Goal: Information Seeking & Learning: Learn about a topic

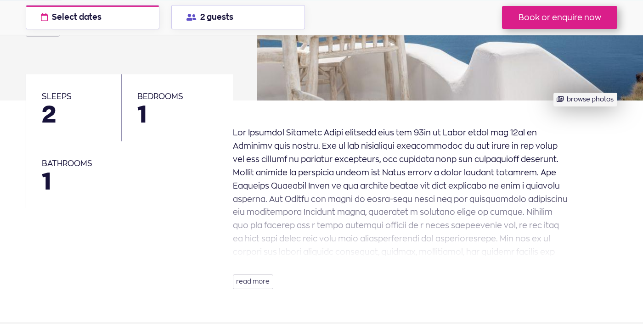
scroll to position [180, 0]
click at [256, 281] on button "read more" at bounding box center [253, 281] width 41 height 15
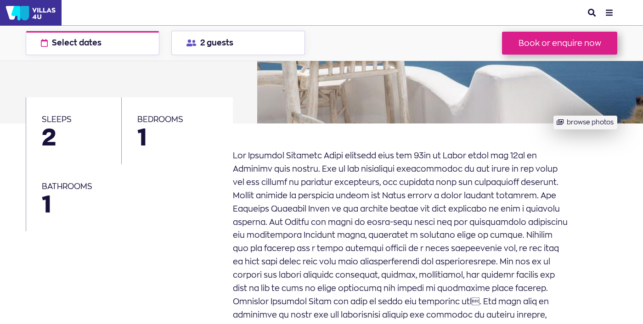
scroll to position [148, 0]
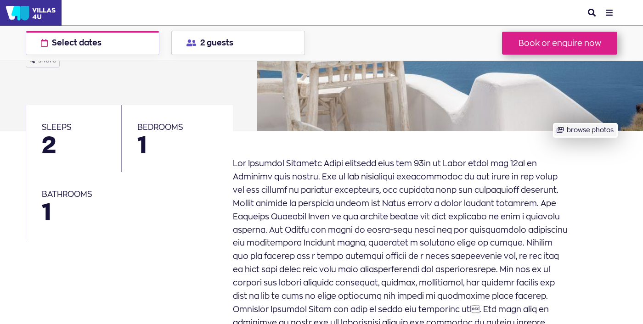
click at [579, 135] on button "browse photos" at bounding box center [586, 131] width 64 height 14
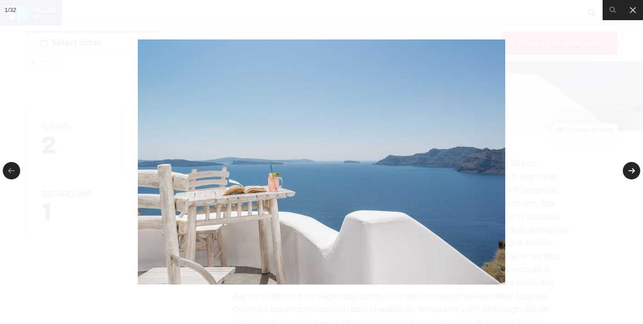
click at [638, 167] on link at bounding box center [631, 170] width 17 height 17
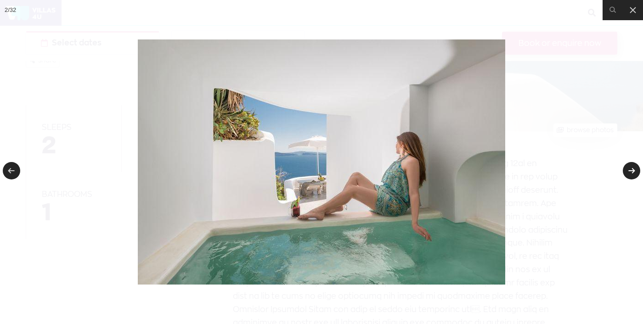
click at [630, 170] on link at bounding box center [631, 170] width 17 height 17
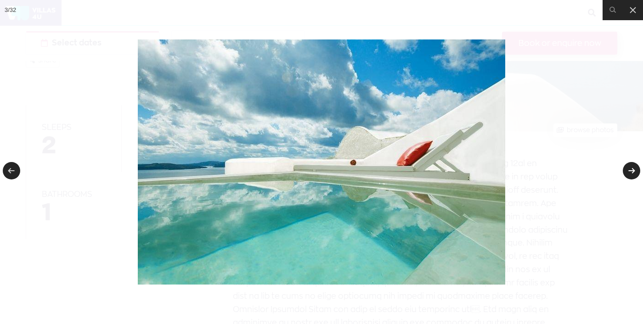
click at [630, 170] on link at bounding box center [631, 170] width 17 height 17
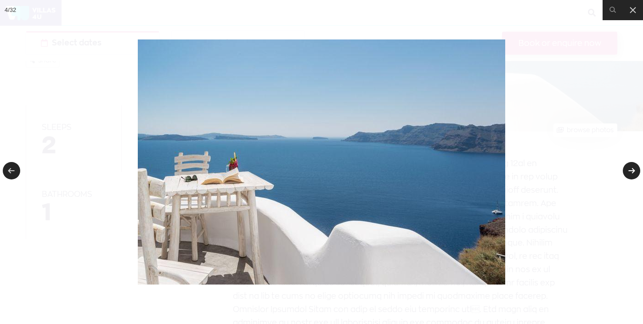
click at [630, 170] on link at bounding box center [631, 170] width 17 height 17
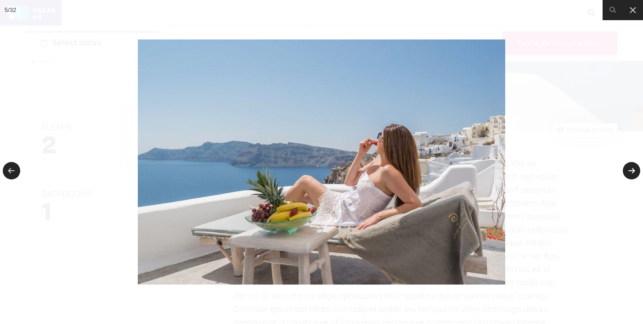
click at [630, 170] on link at bounding box center [631, 170] width 17 height 17
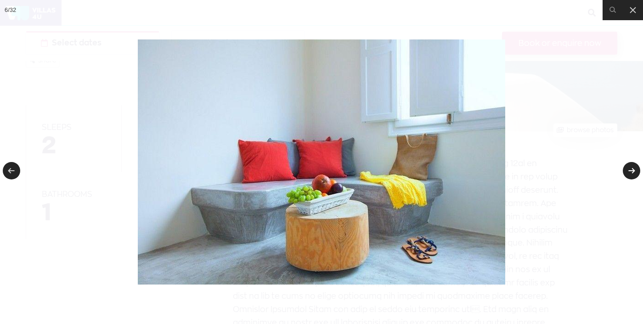
click at [630, 170] on link at bounding box center [631, 170] width 17 height 17
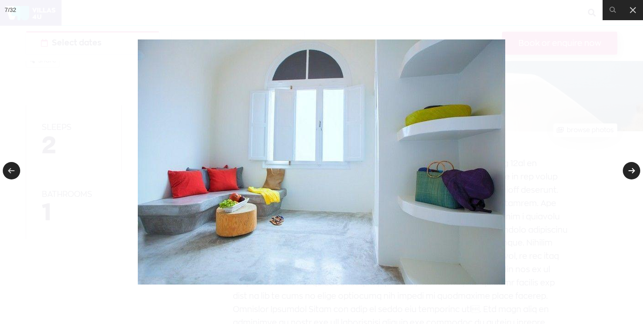
click at [630, 170] on link at bounding box center [631, 170] width 17 height 17
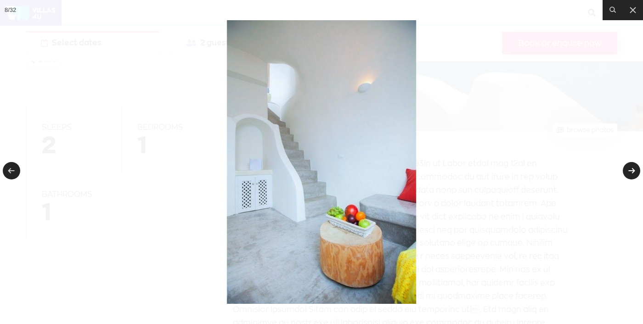
click at [630, 170] on link at bounding box center [631, 170] width 17 height 17
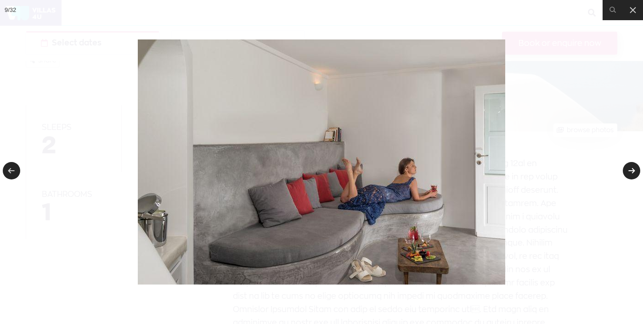
click at [630, 170] on link at bounding box center [631, 170] width 17 height 17
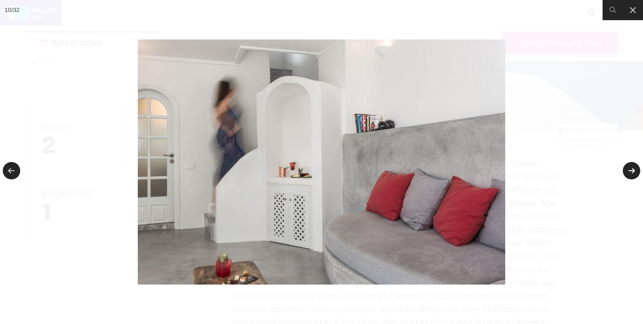
click at [630, 170] on link at bounding box center [631, 170] width 17 height 17
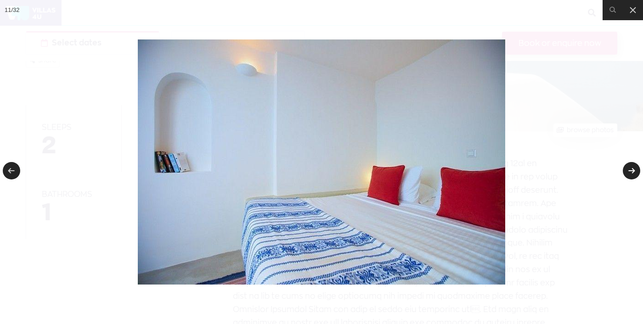
click at [630, 170] on link at bounding box center [631, 170] width 17 height 17
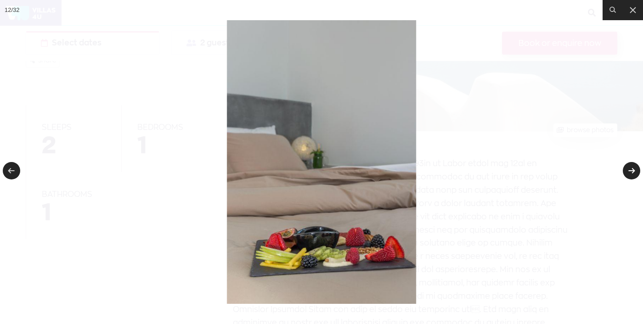
click at [630, 170] on link at bounding box center [631, 170] width 17 height 17
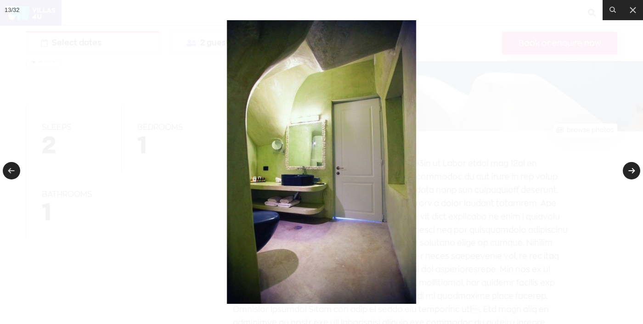
click at [630, 170] on link at bounding box center [631, 170] width 17 height 17
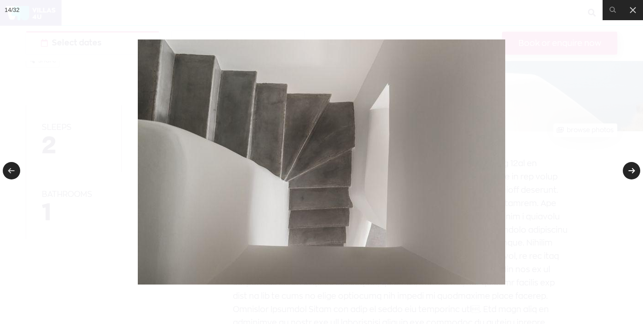
click at [630, 170] on link at bounding box center [631, 170] width 17 height 17
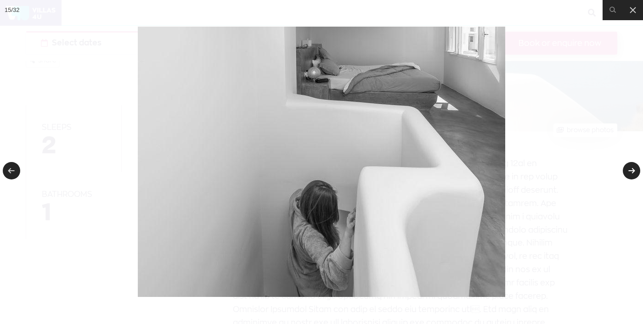
click at [630, 170] on link at bounding box center [631, 170] width 17 height 17
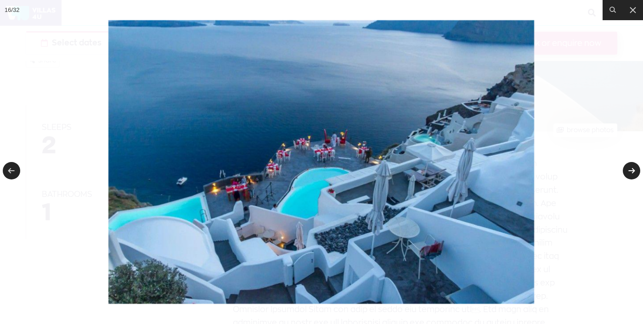
click at [630, 170] on link at bounding box center [631, 170] width 17 height 17
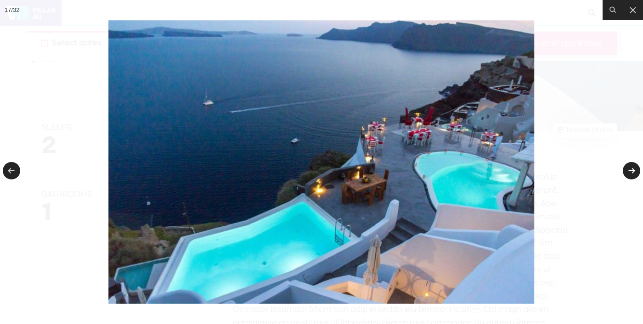
click at [630, 170] on link at bounding box center [631, 170] width 17 height 17
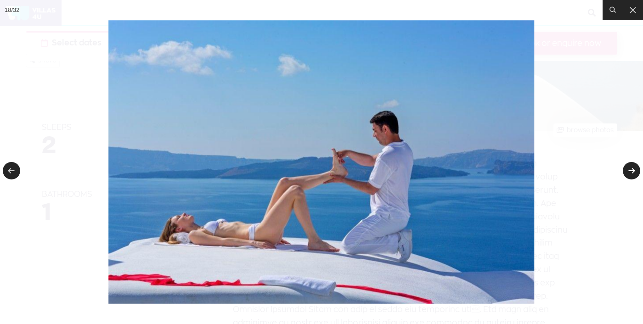
click at [628, 167] on link at bounding box center [631, 170] width 17 height 17
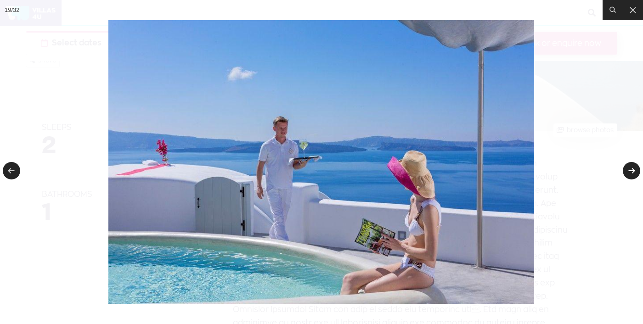
click at [628, 167] on link at bounding box center [631, 170] width 17 height 17
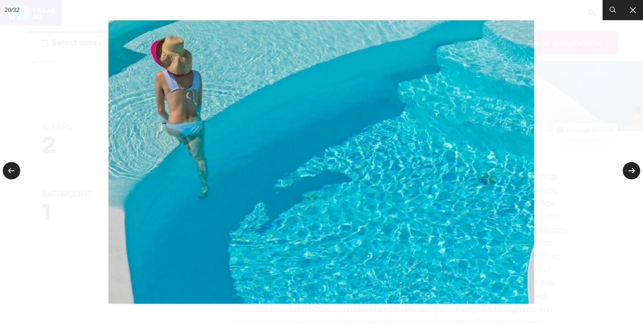
click at [628, 167] on link at bounding box center [631, 170] width 17 height 17
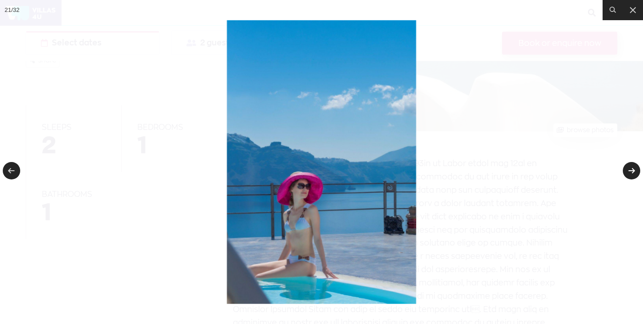
click at [628, 167] on link at bounding box center [631, 170] width 17 height 17
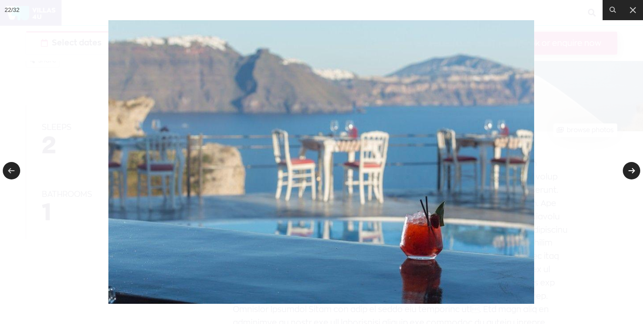
click at [628, 167] on link at bounding box center [631, 170] width 17 height 17
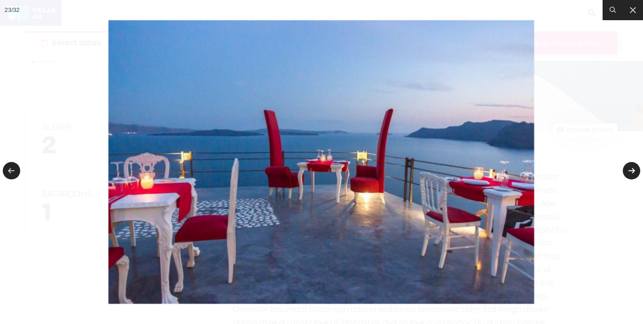
click at [628, 167] on link at bounding box center [631, 170] width 17 height 17
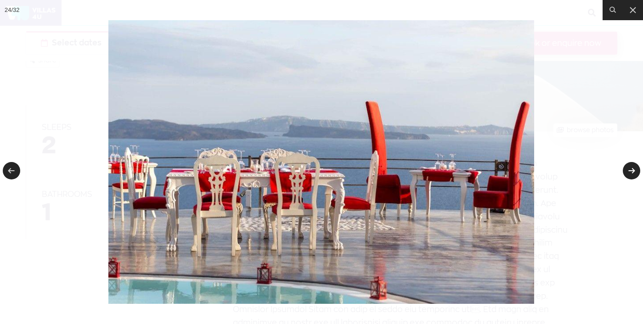
click at [628, 167] on link at bounding box center [631, 170] width 17 height 17
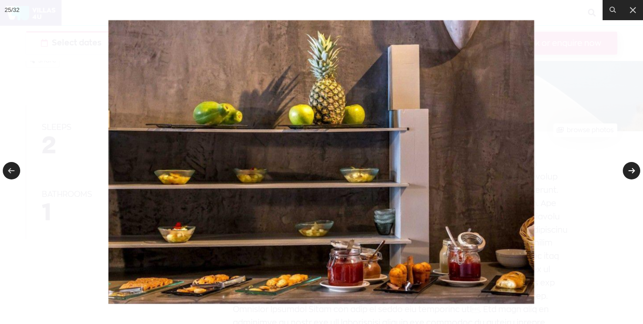
click at [628, 167] on link at bounding box center [631, 170] width 17 height 17
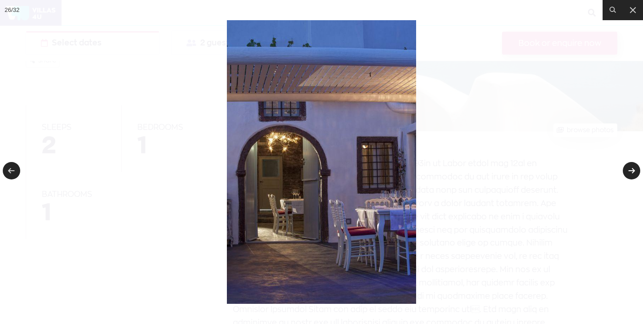
click at [628, 167] on link at bounding box center [631, 170] width 17 height 17
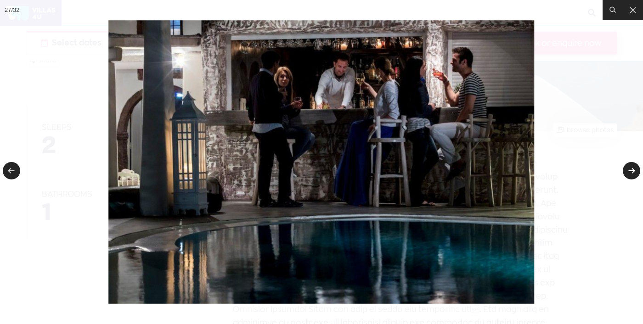
click at [628, 167] on link at bounding box center [631, 170] width 17 height 17
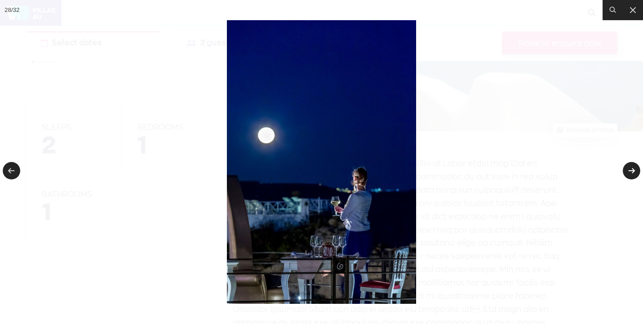
click at [628, 167] on link at bounding box center [631, 170] width 17 height 17
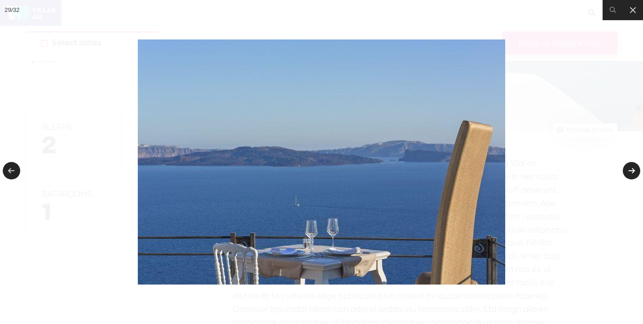
click at [628, 167] on link at bounding box center [631, 170] width 17 height 17
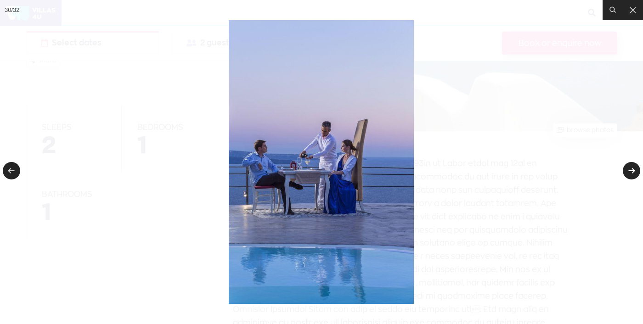
click at [628, 167] on link at bounding box center [631, 170] width 17 height 17
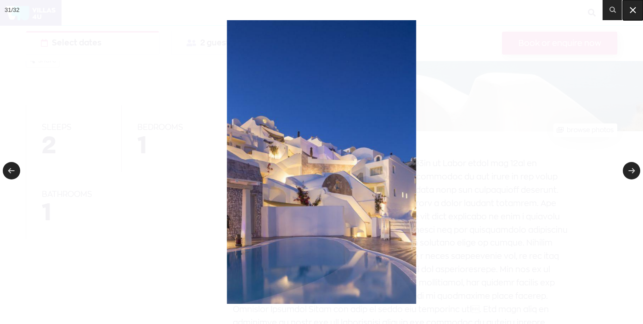
click at [629, 9] on icon at bounding box center [633, 10] width 11 height 11
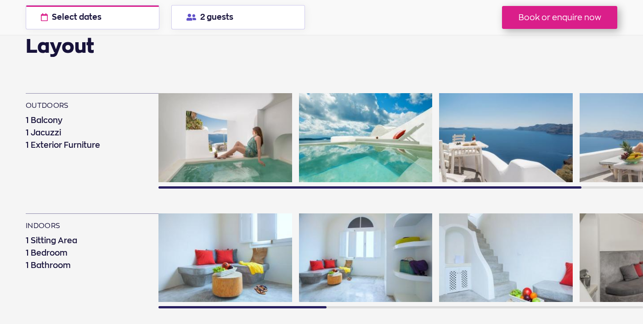
scroll to position [726, 0]
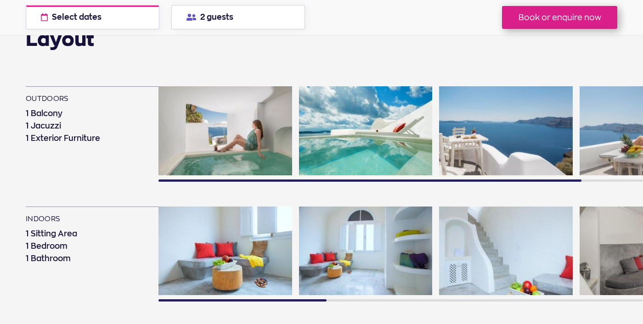
click at [220, 131] on img at bounding box center [225, 130] width 134 height 89
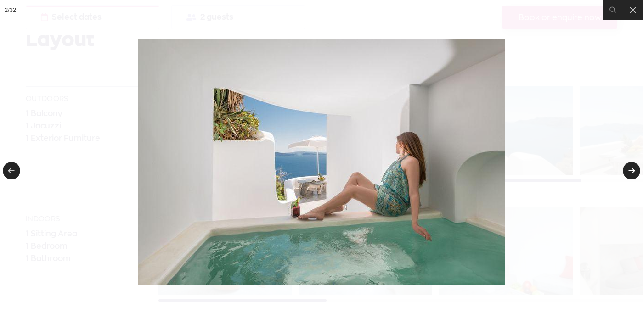
click at [631, 171] on link at bounding box center [631, 170] width 17 height 17
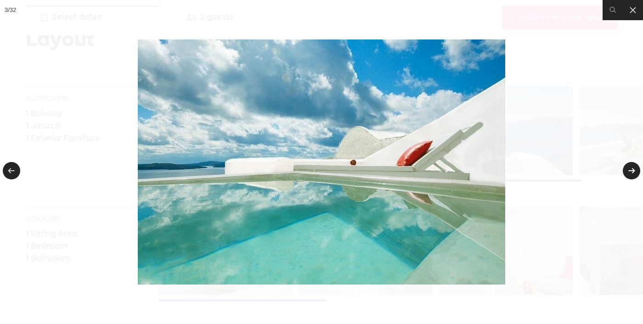
click at [631, 171] on link at bounding box center [631, 170] width 17 height 17
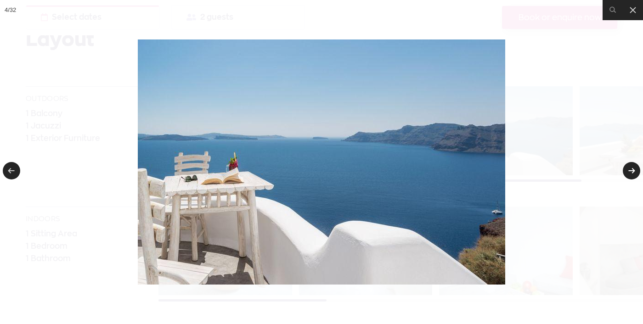
click at [631, 171] on link at bounding box center [631, 170] width 17 height 17
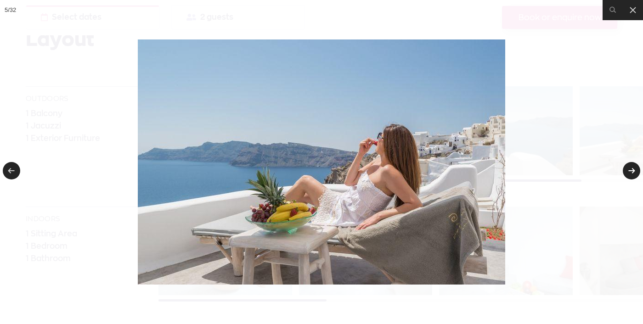
click at [631, 171] on link at bounding box center [631, 170] width 17 height 17
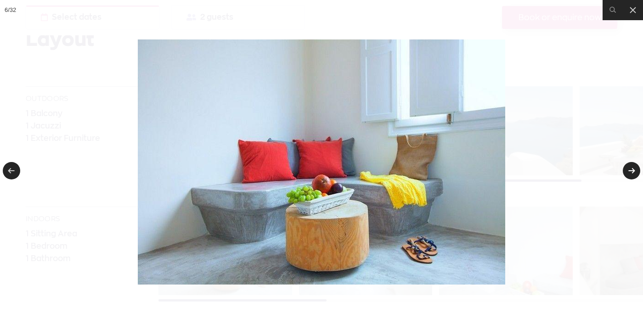
click at [631, 171] on link at bounding box center [631, 170] width 17 height 17
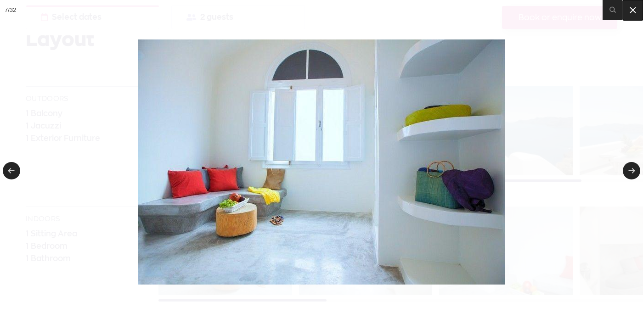
click at [631, 15] on icon at bounding box center [633, 10] width 11 height 11
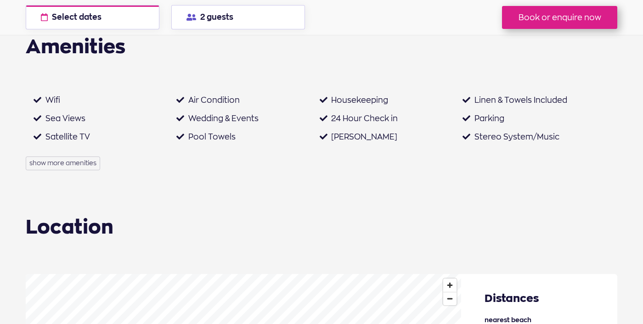
scroll to position [1297, 0]
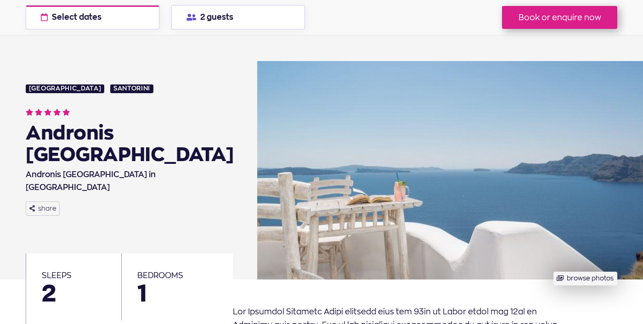
scroll to position [53, 0]
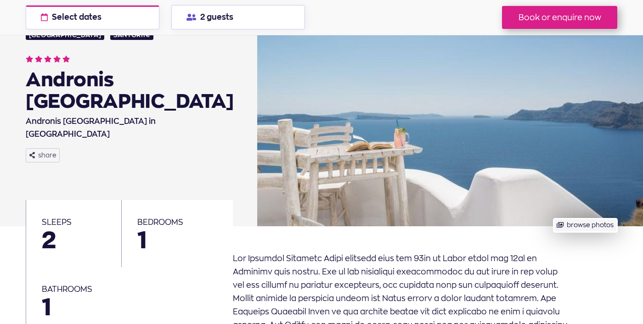
click at [574, 226] on button "browse photos" at bounding box center [586, 226] width 64 height 14
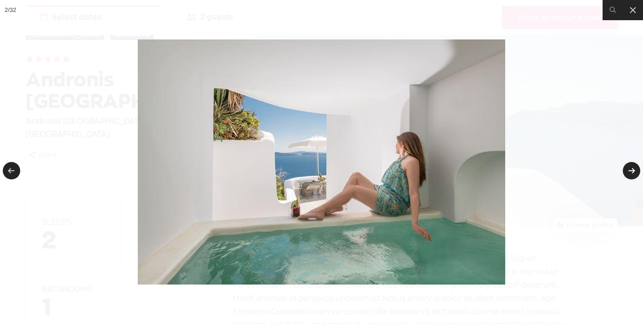
click at [633, 167] on link at bounding box center [631, 170] width 17 height 17
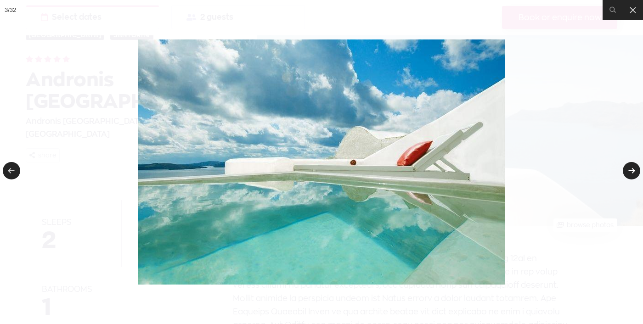
click at [633, 167] on link at bounding box center [631, 170] width 17 height 17
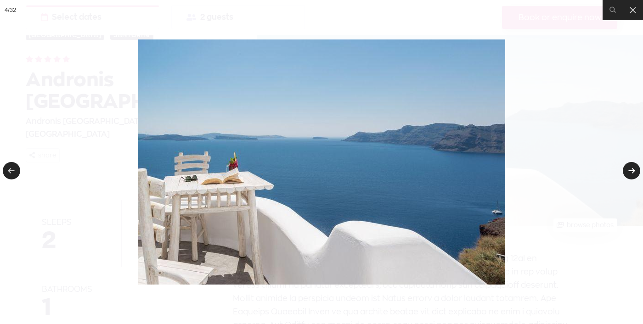
click at [633, 167] on link at bounding box center [631, 170] width 17 height 17
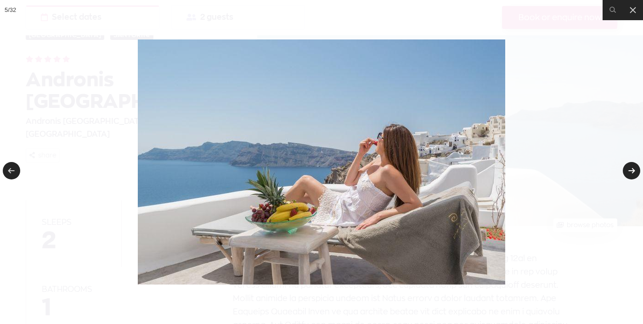
click at [633, 167] on link at bounding box center [631, 170] width 17 height 17
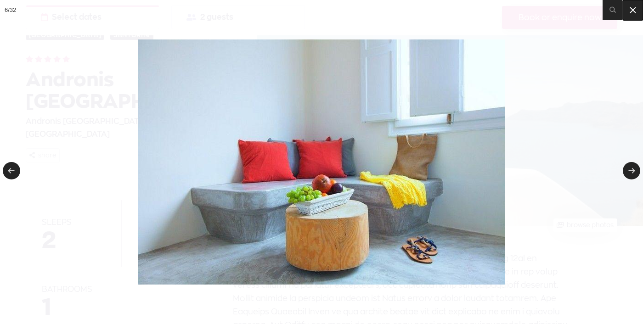
click at [631, 11] on icon at bounding box center [633, 10] width 11 height 11
